Goal: Information Seeking & Learning: Learn about a topic

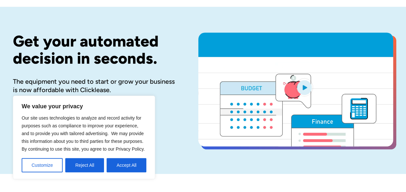
scroll to position [65, 0]
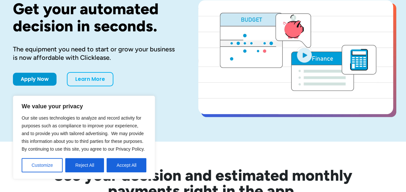
click at [125, 166] on button "Accept All" at bounding box center [127, 165] width 40 height 14
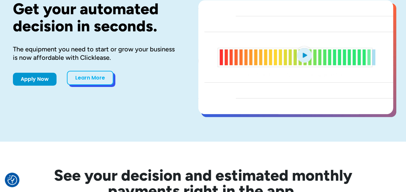
click at [89, 72] on link "Learn More" at bounding box center [90, 78] width 47 height 14
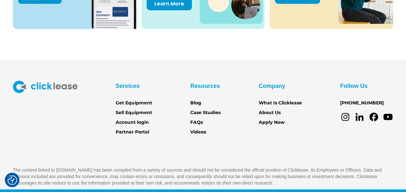
scroll to position [929, 0]
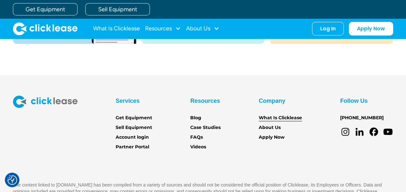
click at [269, 117] on link "What Is Clicklease" at bounding box center [280, 117] width 43 height 7
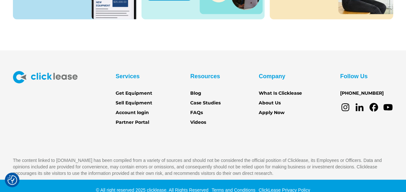
scroll to position [961, 0]
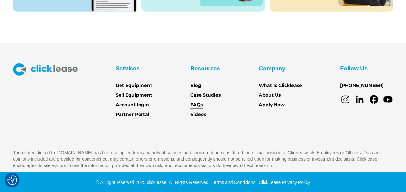
click at [200, 105] on link "FAQs" at bounding box center [196, 105] width 13 height 7
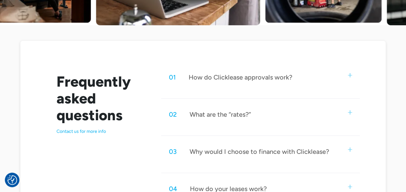
scroll to position [291, 0]
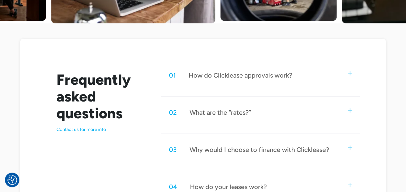
click at [354, 72] on div "01 How do Clicklease approvals work?" at bounding box center [260, 75] width 199 height 21
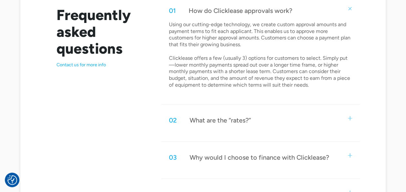
scroll to position [388, 0]
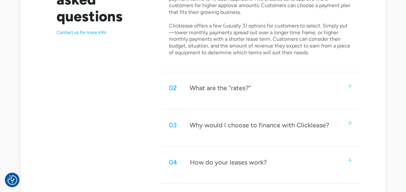
click at [348, 83] on div "02 What are the “rates?”" at bounding box center [260, 87] width 199 height 21
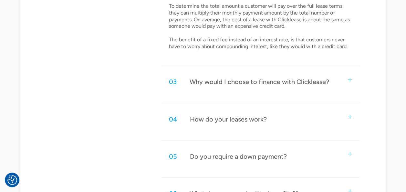
scroll to position [517, 0]
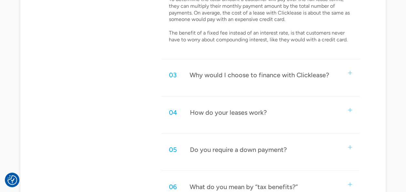
click at [351, 72] on img at bounding box center [350, 73] width 4 height 4
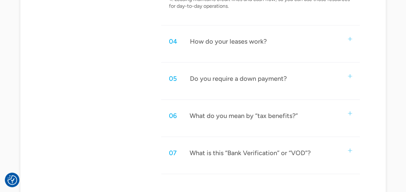
scroll to position [711, 0]
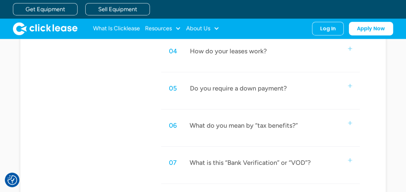
click at [350, 49] on img at bounding box center [350, 49] width 4 height 4
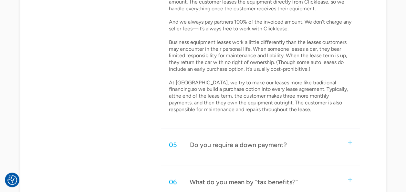
scroll to position [841, 0]
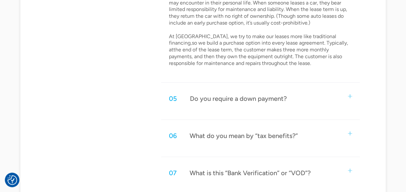
click at [352, 96] on div "05 Do you require a down payment?" at bounding box center [260, 98] width 199 height 21
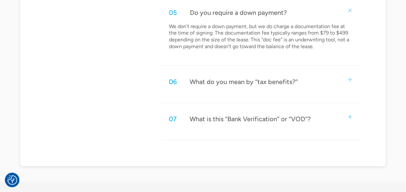
scroll to position [938, 0]
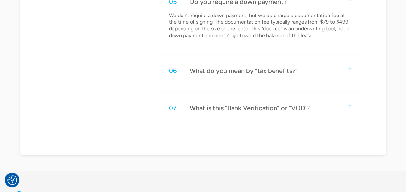
click at [352, 65] on div "06 What do you mean by “tax benefits?”" at bounding box center [260, 70] width 199 height 21
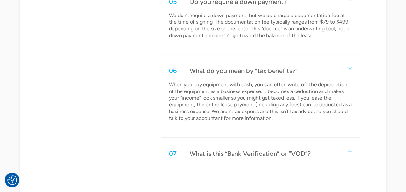
click at [352, 66] on div "06 What do you mean by “tax benefits?”" at bounding box center [260, 70] width 199 height 21
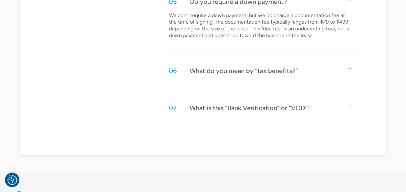
click at [348, 105] on div "07 What is this “Bank Verification” or “VOD”?" at bounding box center [260, 107] width 199 height 21
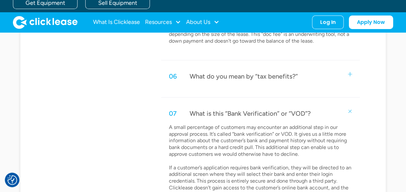
scroll to position [905, 0]
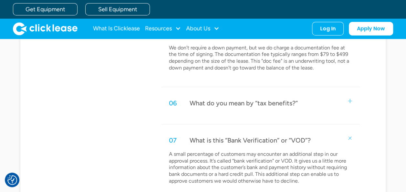
click at [348, 135] on div "07 What is this “Bank Verification” or “VOD”?" at bounding box center [260, 140] width 199 height 21
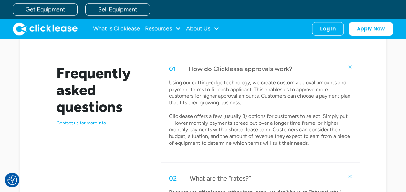
scroll to position [259, 0]
